Goal: Register for event/course

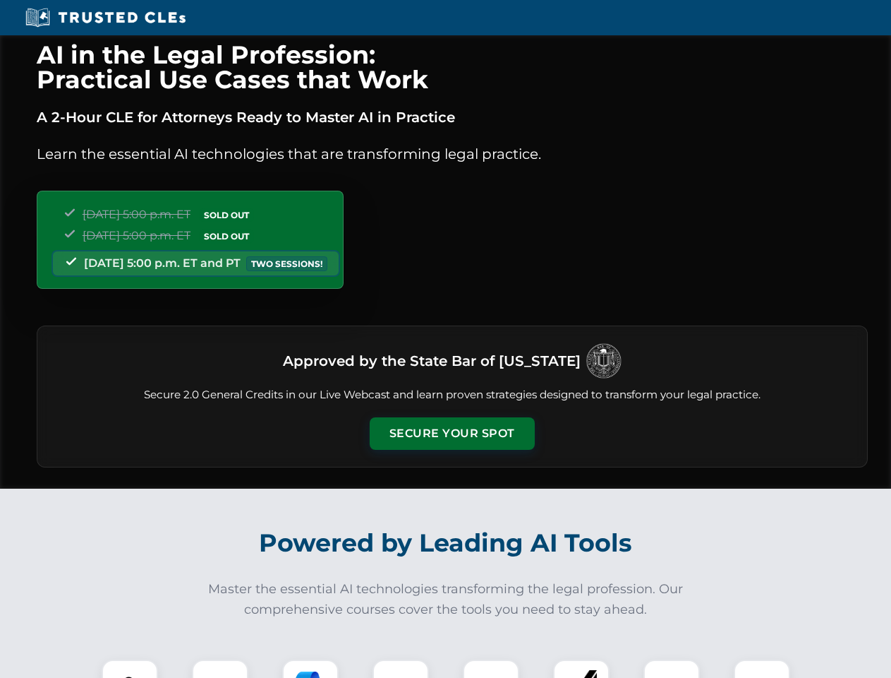
click at [452, 433] on button "Secure Your Spot" at bounding box center [452, 433] width 165 height 32
click at [130, 668] on img at bounding box center [129, 687] width 41 height 41
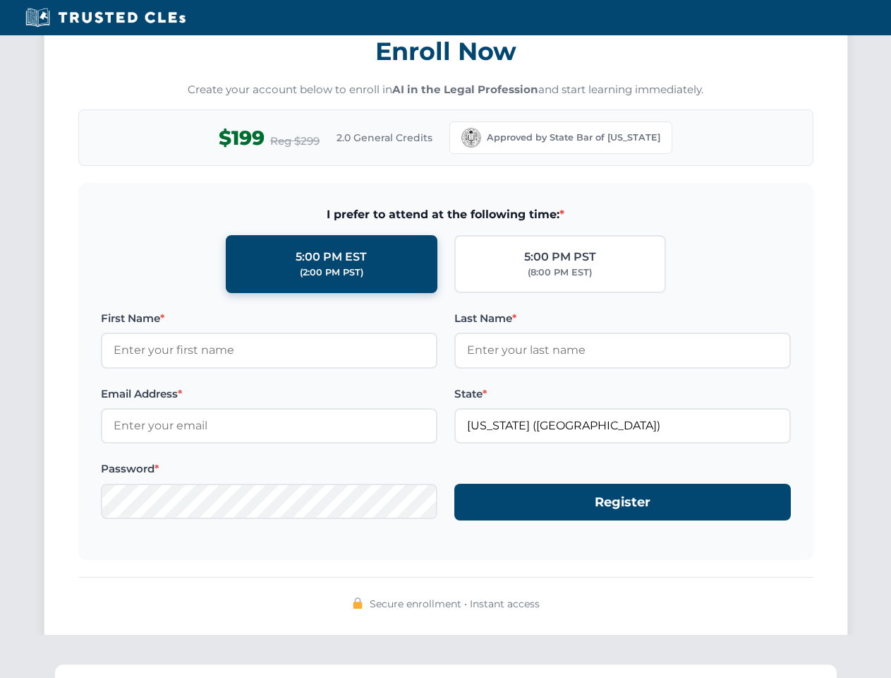
scroll to position [1385, 0]
